Goal: Information Seeking & Learning: Learn about a topic

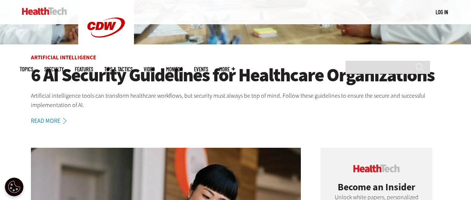
drag, startPoint x: 0, startPoint y: 0, endPoint x: 162, endPoint y: 76, distance: 179.2
click at [162, 76] on h1 "6 AI Security Guidelines for Healthcare Organizations" at bounding box center [236, 75] width 410 height 20
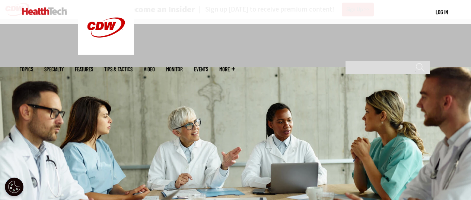
scroll to position [410, 0]
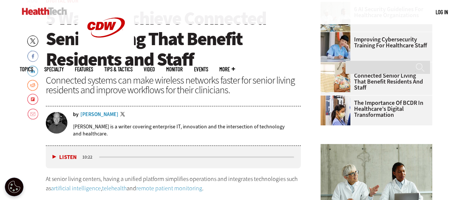
scroll to position [259, 0]
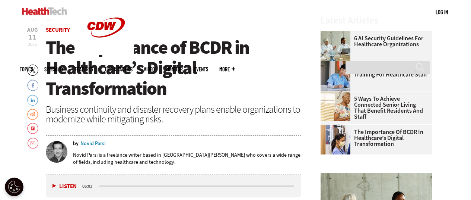
scroll to position [222, 0]
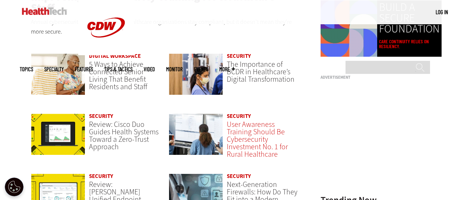
scroll to position [522, 0]
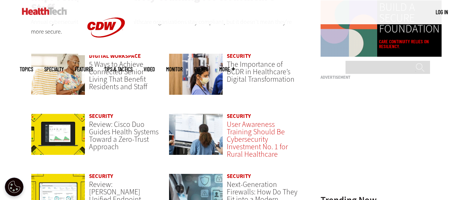
click at [268, 120] on span "User Awareness Training Should Be Cybersecurity Investment No. 1 for Rural Heal…" at bounding box center [257, 139] width 61 height 40
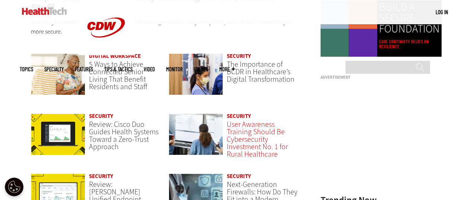
scroll to position [0, 0]
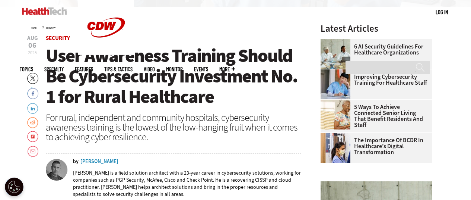
scroll to position [75, 0]
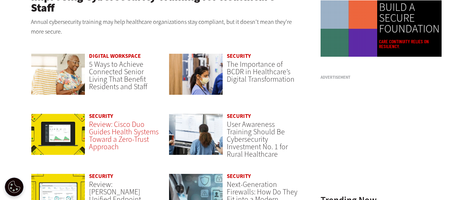
click at [108, 122] on span "Review: Cisco Duo Guides Health Systems Toward a Zero-Trust Approach" at bounding box center [124, 135] width 70 height 32
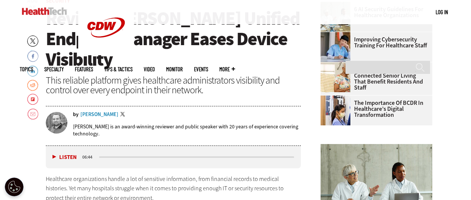
scroll to position [259, 0]
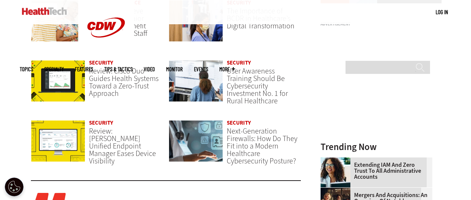
scroll to position [596, 0]
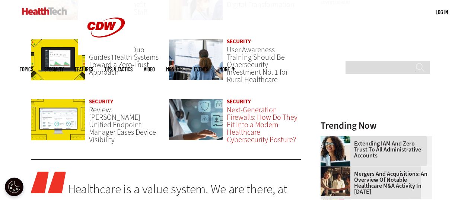
click at [255, 107] on span "Next-Generation Firewalls: How Do They Fit into a Modern Healthcare Cybersecuri…" at bounding box center [262, 125] width 71 height 40
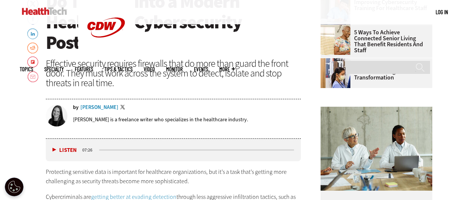
scroll to position [296, 0]
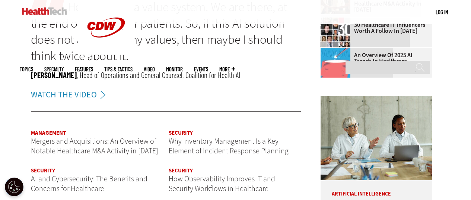
scroll to position [782, 0]
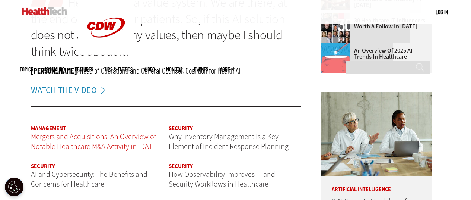
click at [85, 132] on span "Mergers and Acquisitions: An Overview of Notable Healthcare M&A Activity in [DA…" at bounding box center [94, 142] width 127 height 20
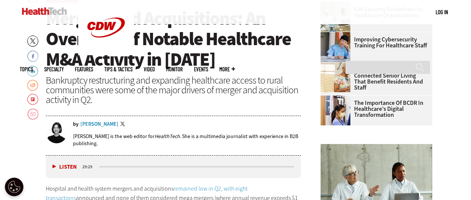
scroll to position [259, 0]
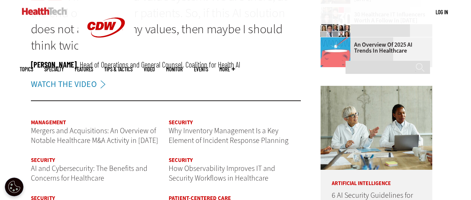
scroll to position [782, 0]
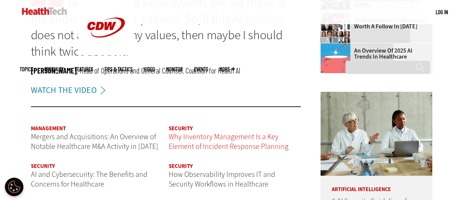
click at [209, 132] on span "Why Inventory Management Is a Key Element of Incident Response Planning" at bounding box center [229, 142] width 120 height 20
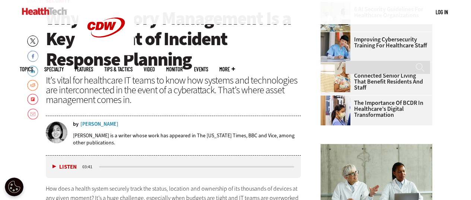
scroll to position [259, 0]
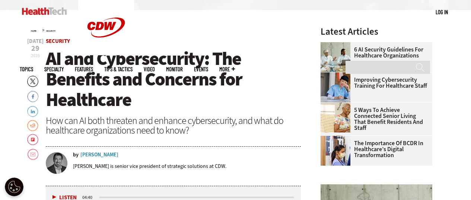
scroll to position [259, 0]
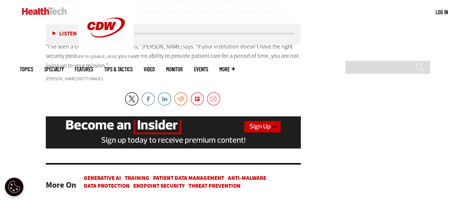
scroll to position [1377, 0]
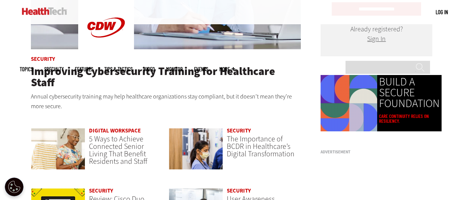
scroll to position [445, 0]
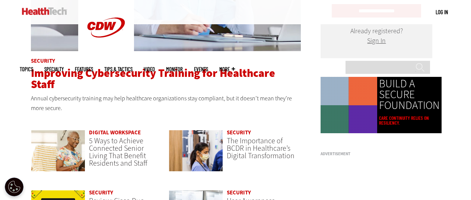
click at [155, 72] on span "Improving Cybersecurity Training for Healthcare Staff" at bounding box center [153, 79] width 244 height 26
